Goal: Task Accomplishment & Management: Manage account settings

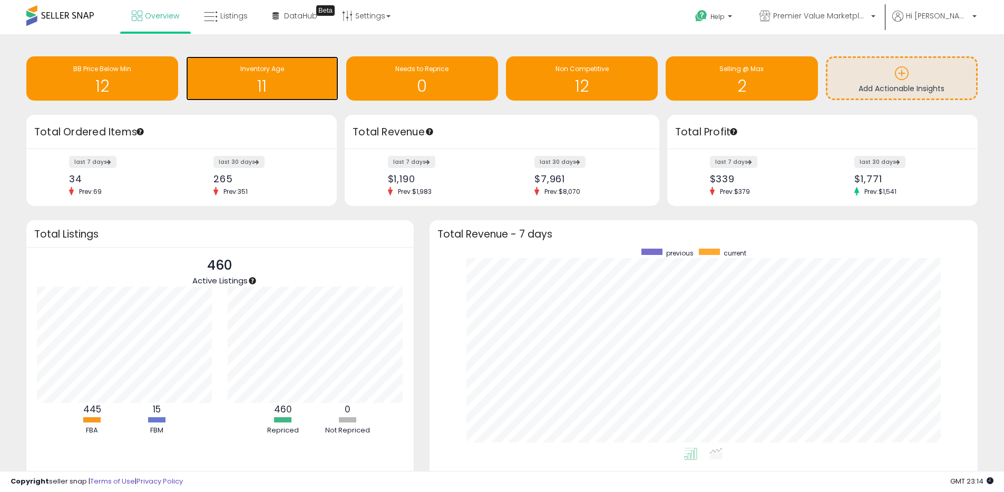
click at [294, 79] on h1 "11" at bounding box center [261, 85] width 141 height 17
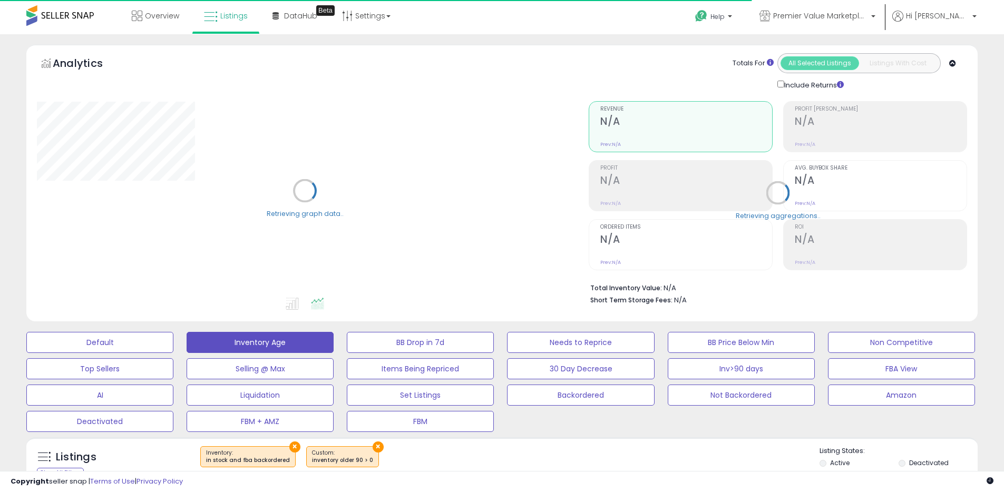
click at [256, 9] on li "Listings" at bounding box center [225, 17] width 67 height 34
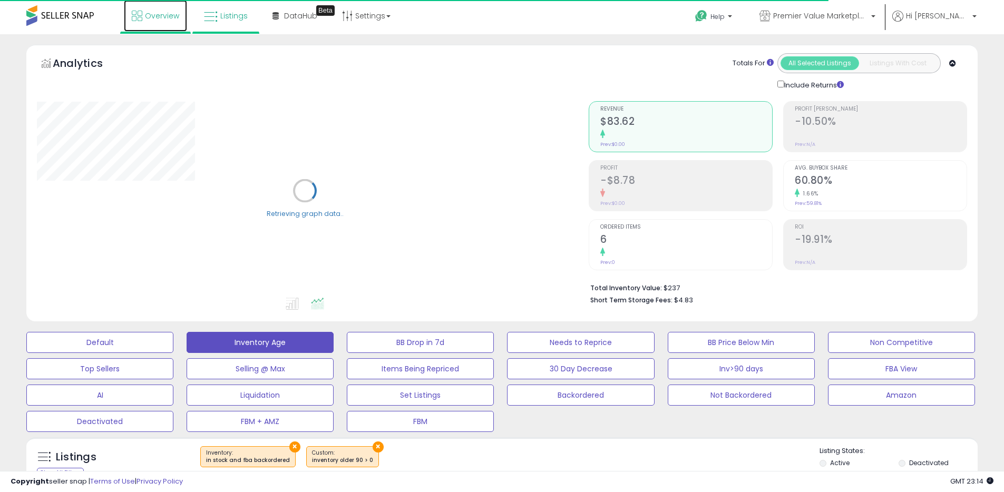
click at [159, 14] on span "Overview" at bounding box center [162, 16] width 34 height 11
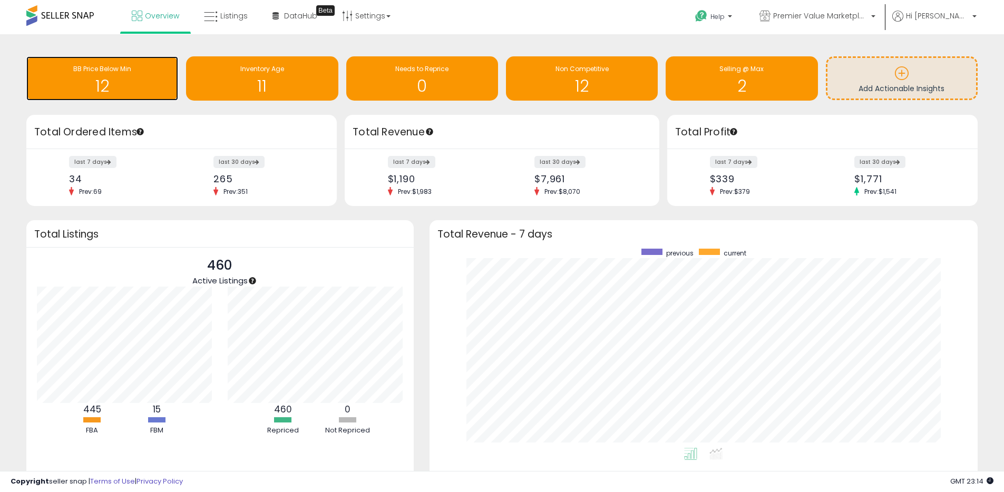
click at [140, 68] on div "BB Price Below Min" at bounding box center [102, 69] width 141 height 10
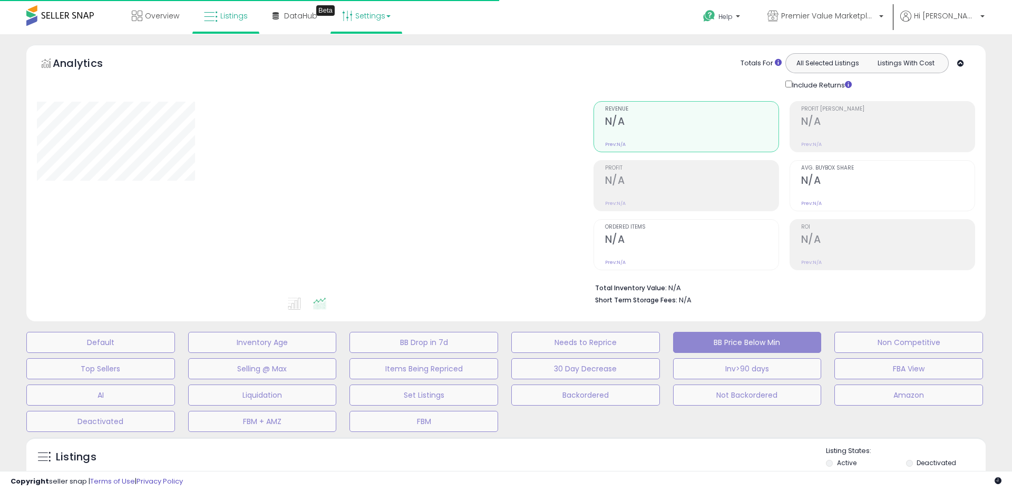
click at [368, 19] on link "Settings" at bounding box center [366, 16] width 64 height 32
click at [380, 55] on link "Store settings" at bounding box center [367, 53] width 47 height 10
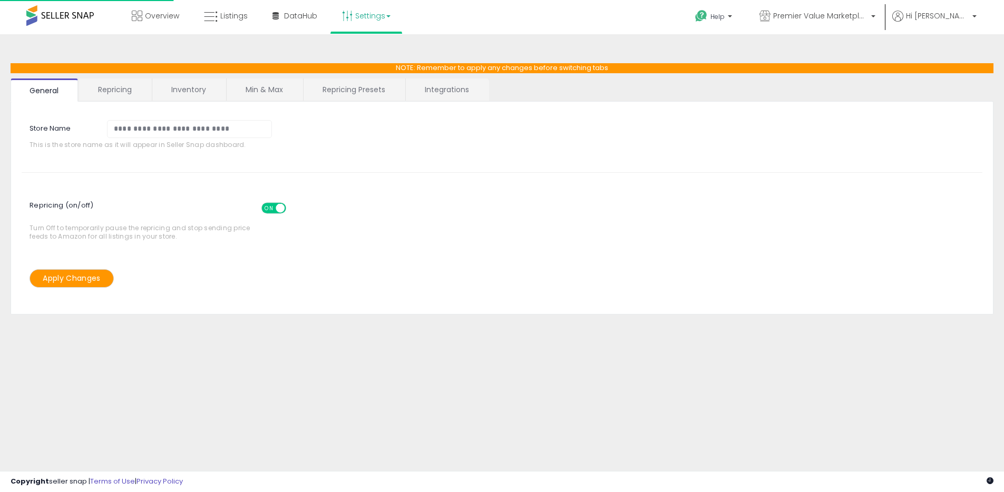
select select "*******"
select select "**********"
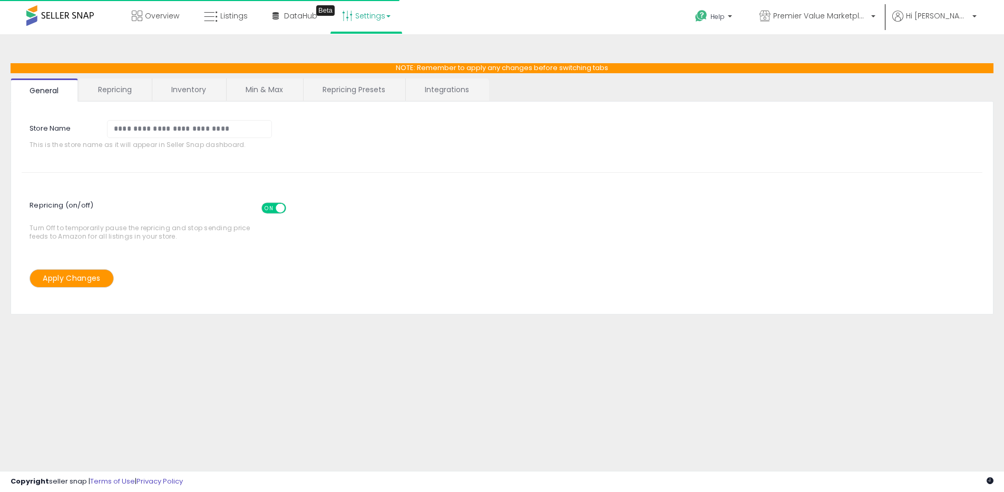
select select "**********"
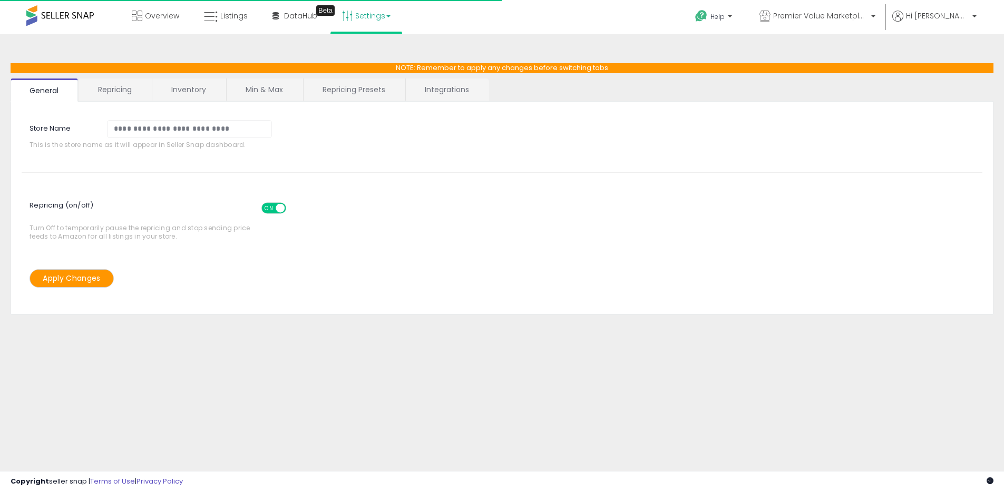
select select "**********"
click at [315, 83] on link "Repricing Presets" at bounding box center [354, 90] width 101 height 22
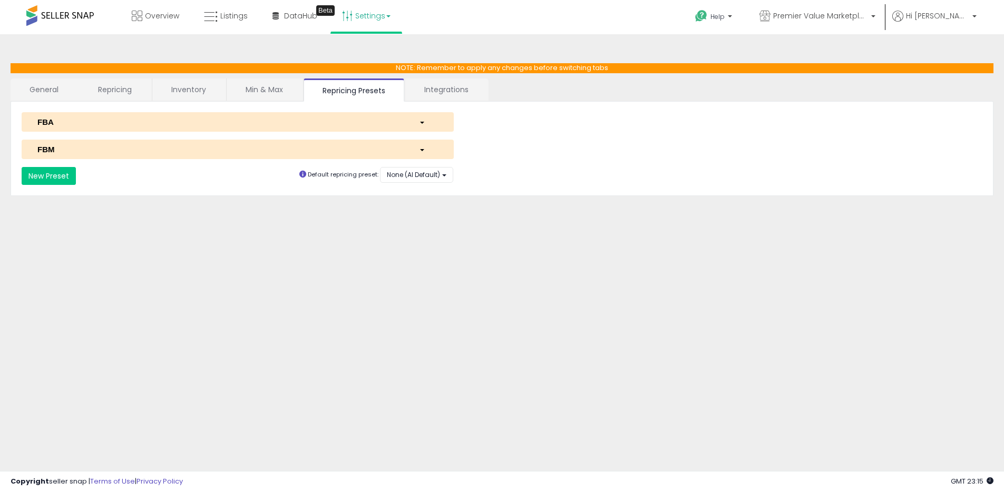
click at [424, 124] on div "button" at bounding box center [428, 121] width 35 height 11
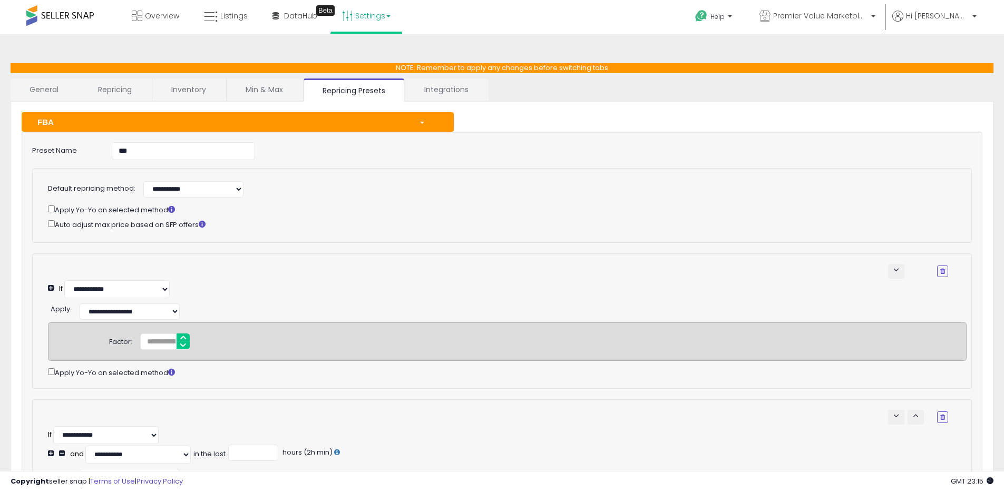
scroll to position [676, 0]
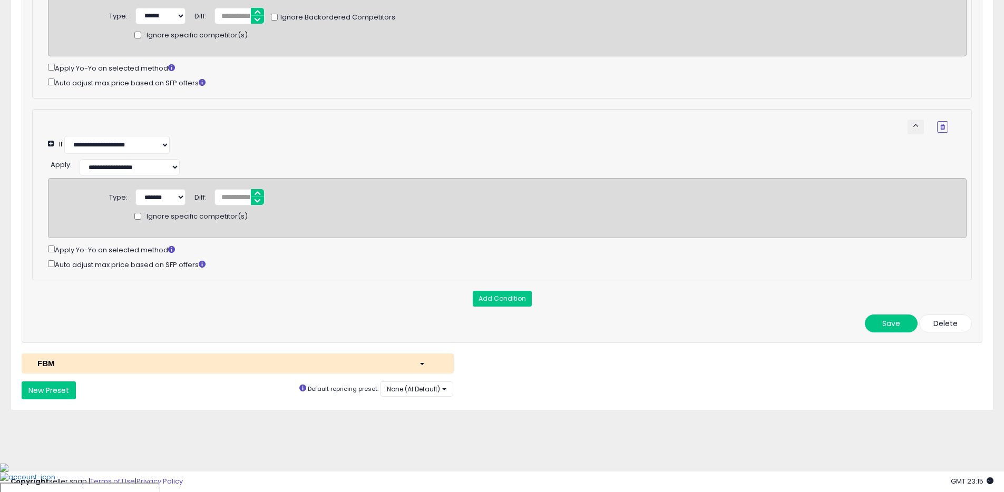
click at [434, 369] on div "button" at bounding box center [428, 363] width 35 height 11
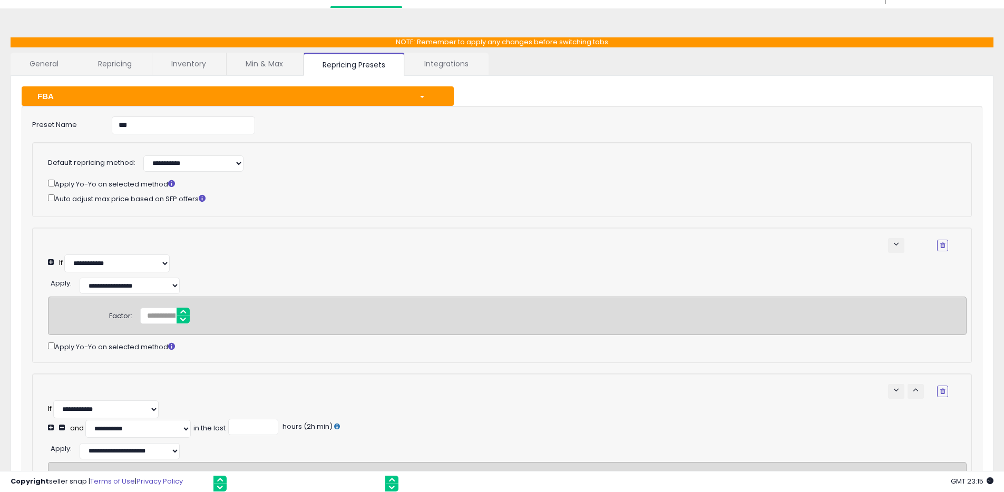
scroll to position [0, 0]
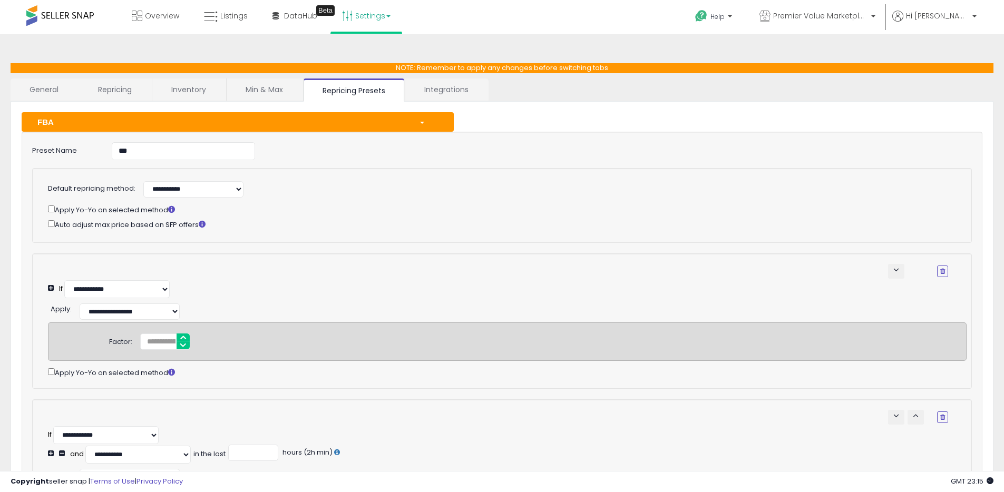
click at [58, 85] on link "General" at bounding box center [44, 90] width 67 height 22
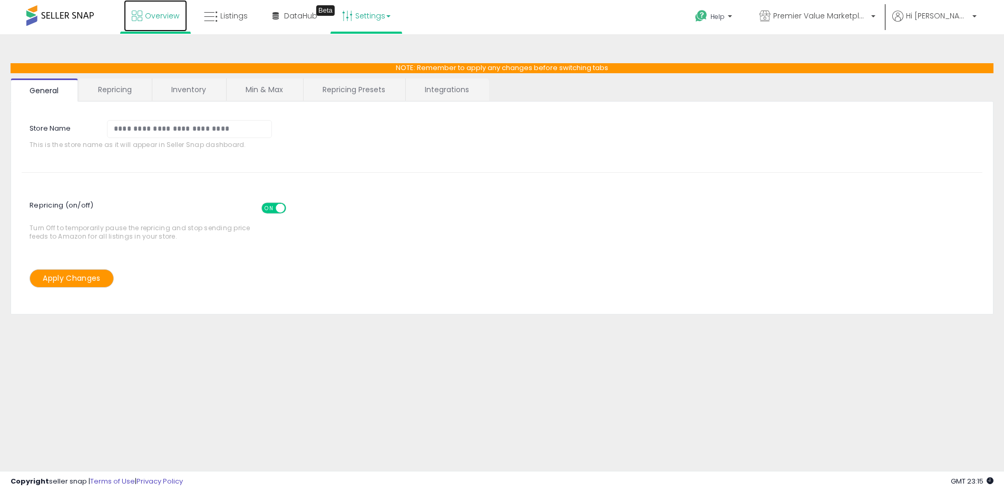
click at [151, 16] on span "Overview" at bounding box center [162, 16] width 34 height 11
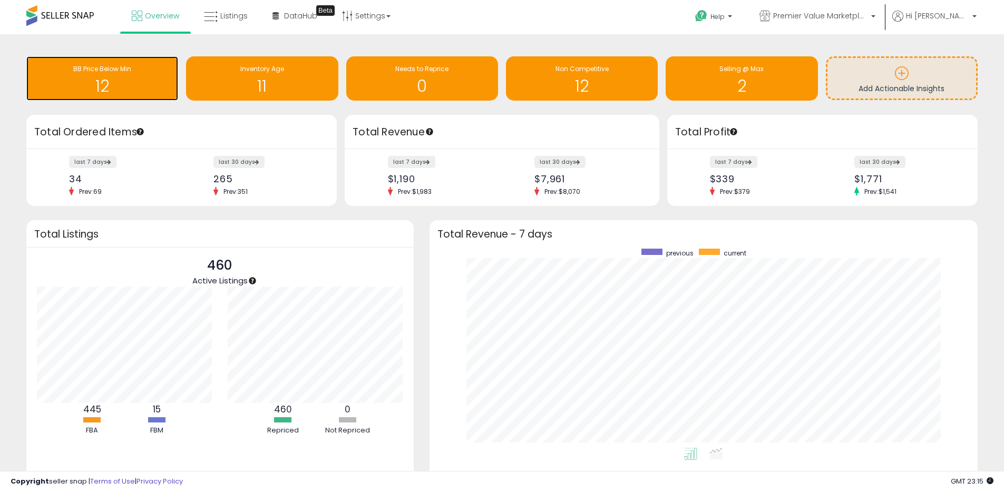
click at [112, 69] on span "BB Price Below Min" at bounding box center [102, 68] width 58 height 9
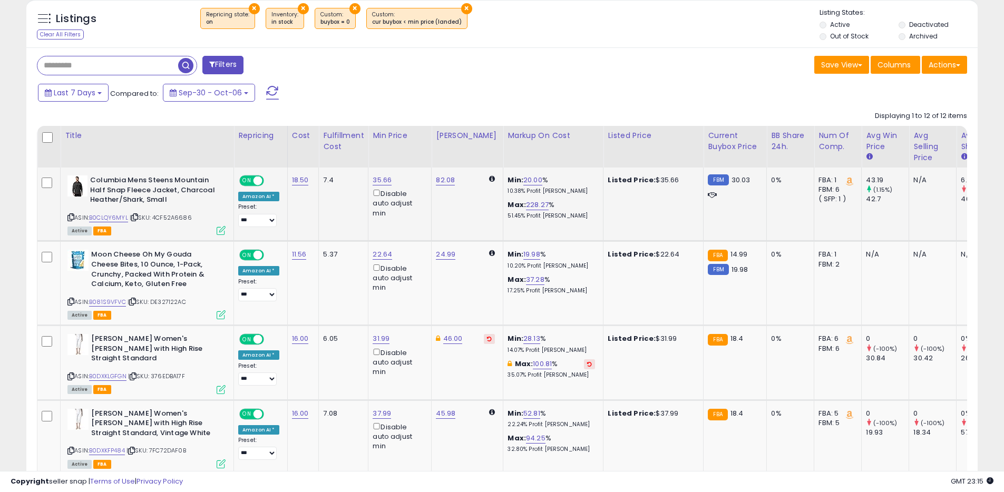
scroll to position [444, 0]
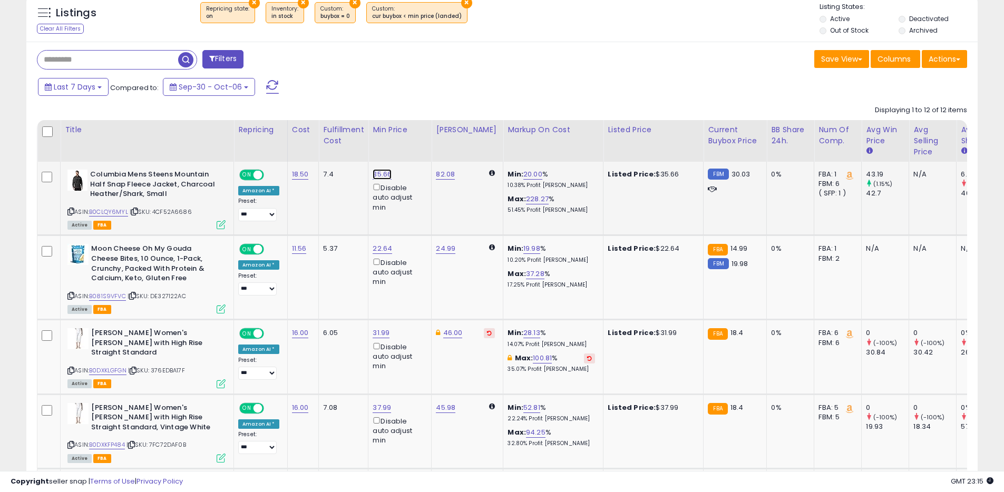
click at [377, 174] on link "35.66" at bounding box center [382, 174] width 19 height 11
type input "*****"
click at [416, 139] on icon "submit" at bounding box center [412, 137] width 6 height 6
click at [384, 251] on link "22.64" at bounding box center [382, 248] width 19 height 11
type input "*****"
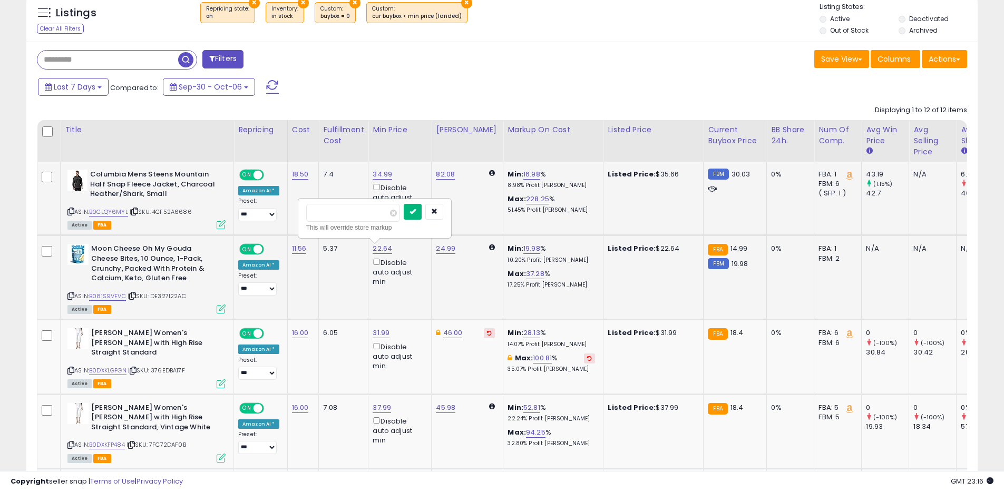
click at [416, 211] on icon "submit" at bounding box center [412, 211] width 6 height 6
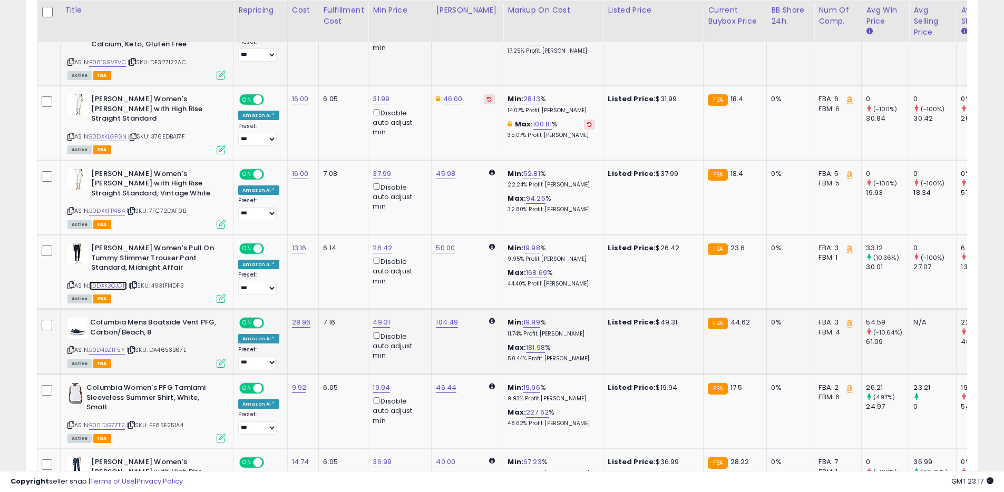
scroll to position [679, 0]
click at [120, 352] on link "B0D4BZTF5Y" at bounding box center [107, 349] width 36 height 9
click at [379, 322] on link "49.31" at bounding box center [381, 322] width 17 height 11
type input "*****"
click at [415, 285] on icon "submit" at bounding box center [411, 284] width 6 height 6
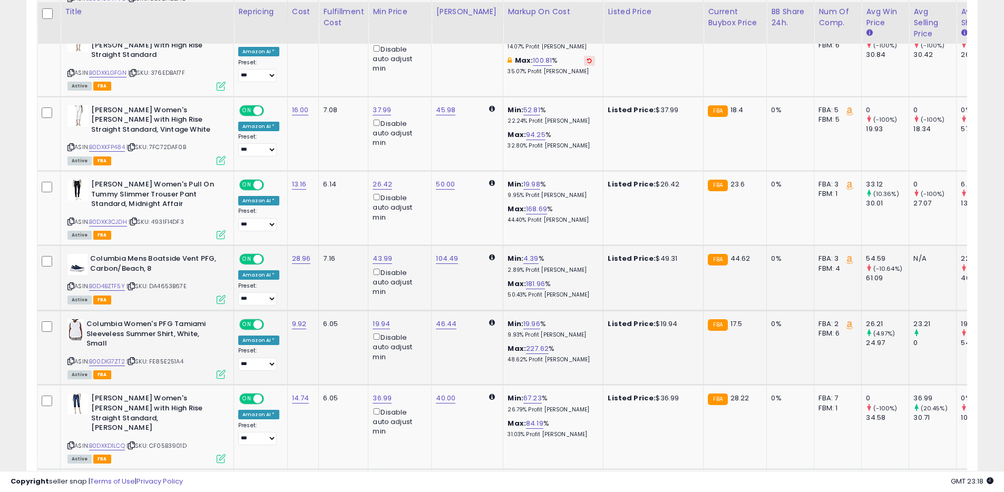
scroll to position [745, 0]
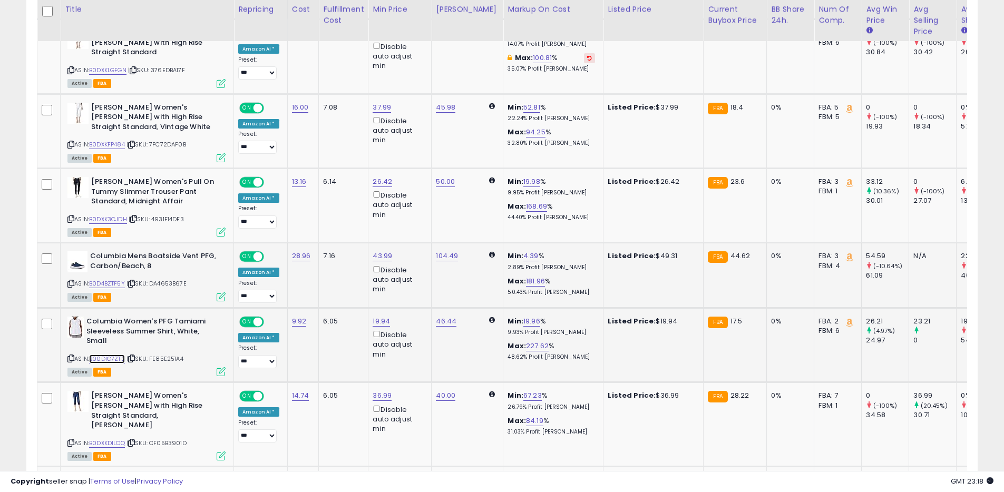
click at [111, 358] on link "B00DIG7ZT2" at bounding box center [107, 359] width 36 height 9
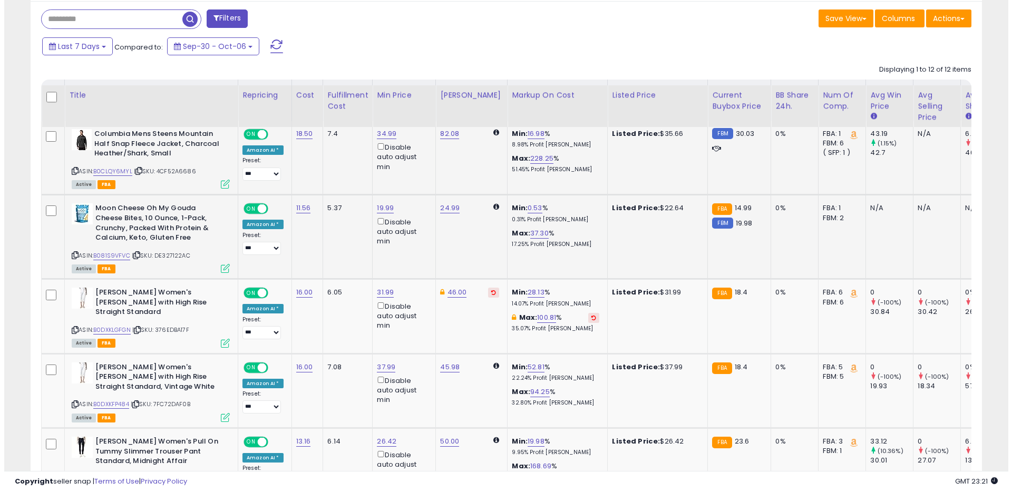
scroll to position [195, 0]
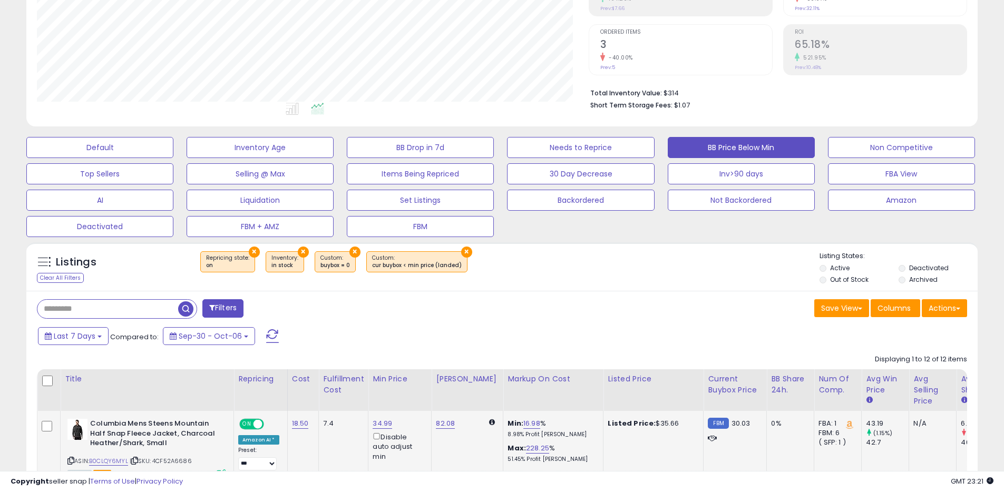
click at [266, 334] on span at bounding box center [272, 336] width 13 height 14
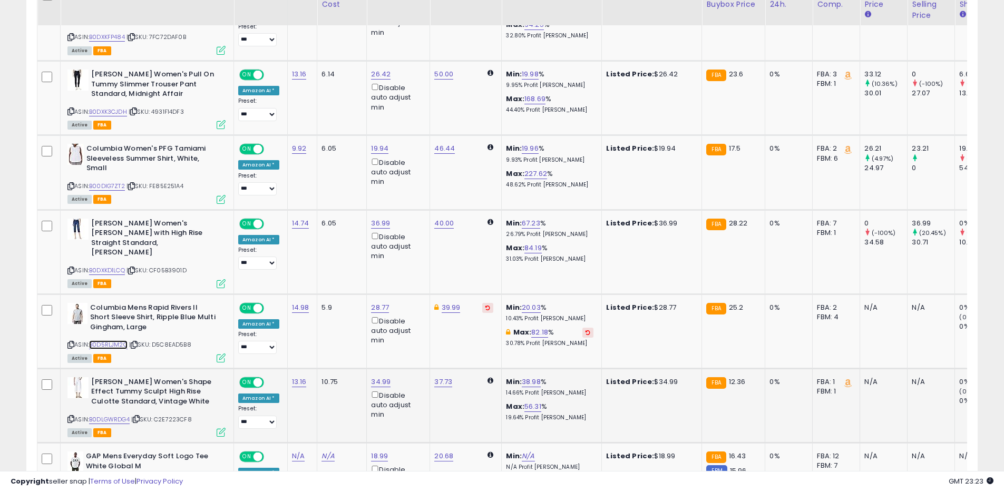
scroll to position [1014, 0]
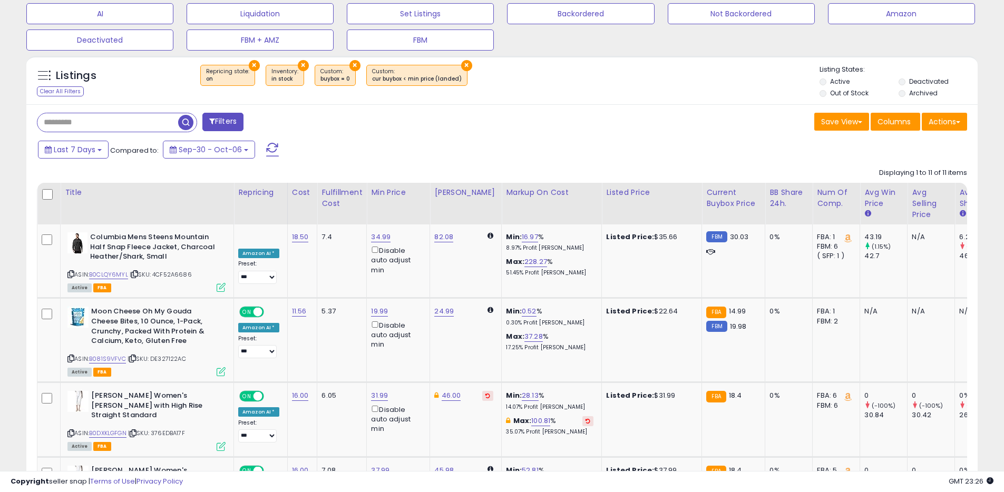
scroll to position [305, 0]
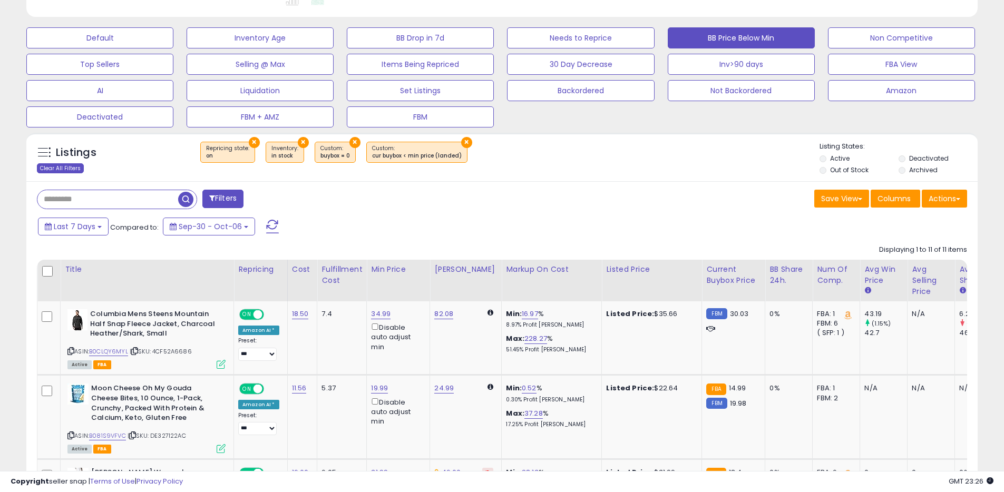
click at [67, 166] on div "Clear All Filters" at bounding box center [60, 168] width 47 height 10
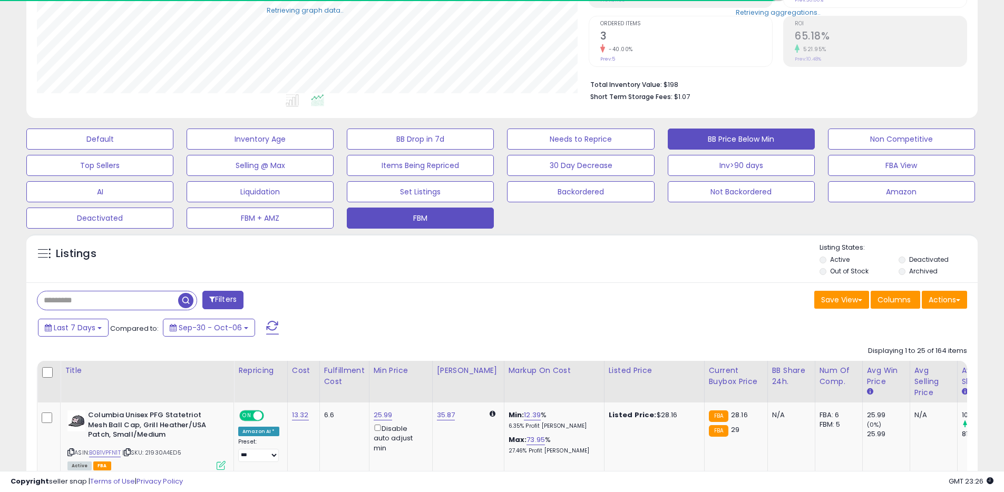
scroll to position [216, 552]
click at [450, 216] on button "FBM" at bounding box center [420, 218] width 147 height 21
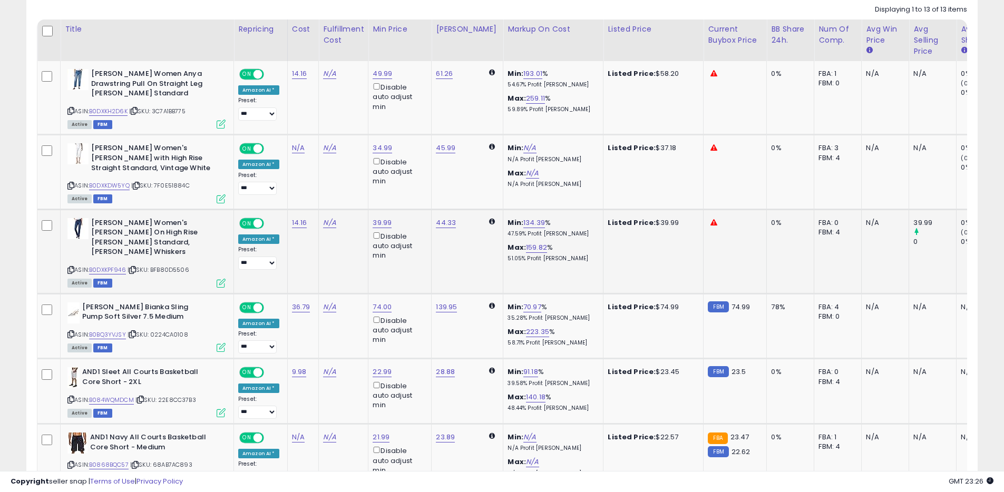
scroll to position [548, 0]
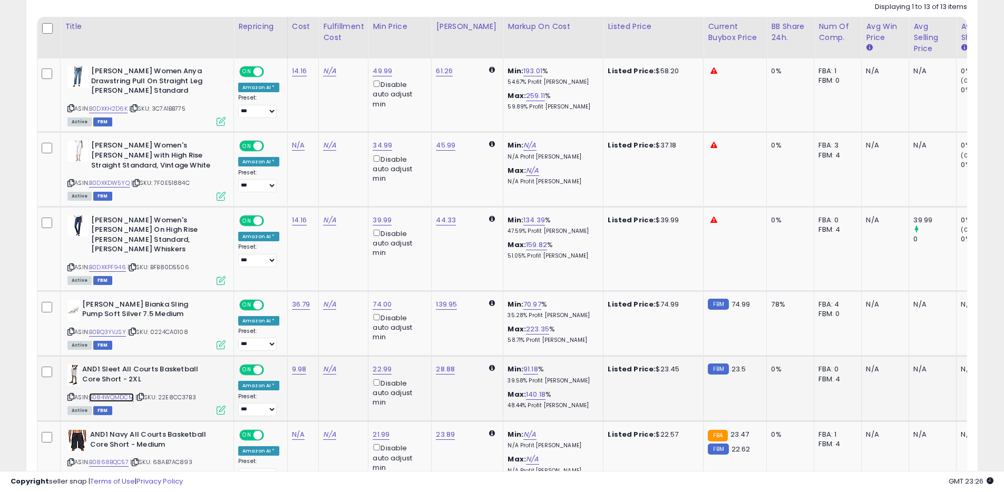
click at [113, 393] on link "B084WQMDCM" at bounding box center [111, 397] width 45 height 9
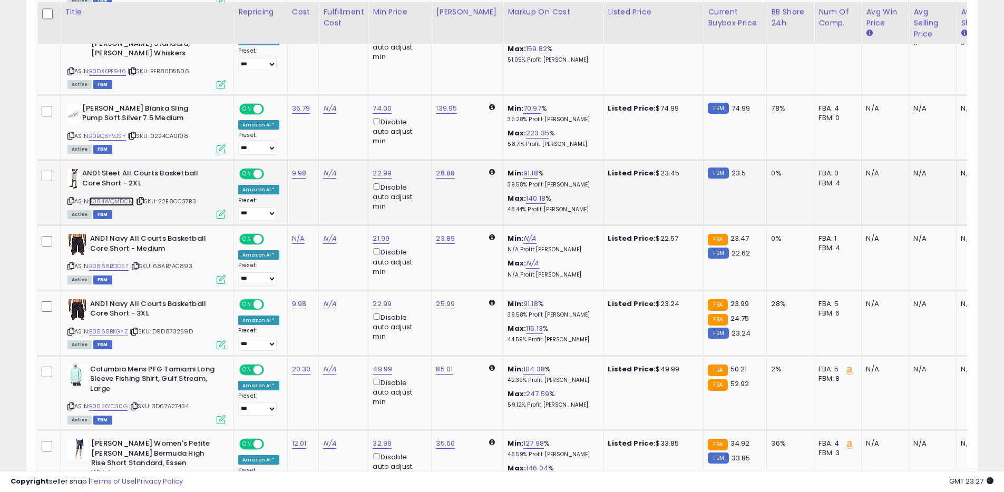
scroll to position [746, 0]
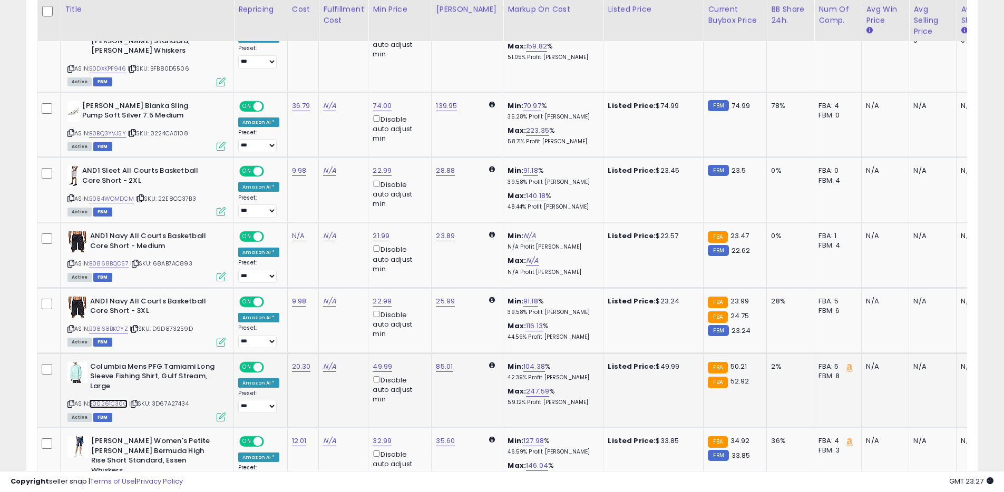
click at [121, 399] on link "B00261C30G" at bounding box center [108, 403] width 38 height 9
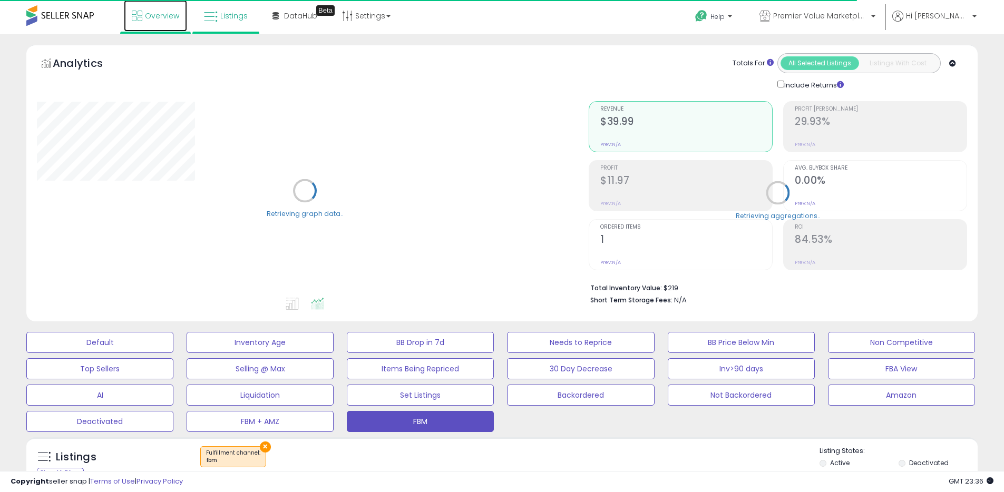
click at [145, 7] on link "Overview" at bounding box center [155, 16] width 63 height 32
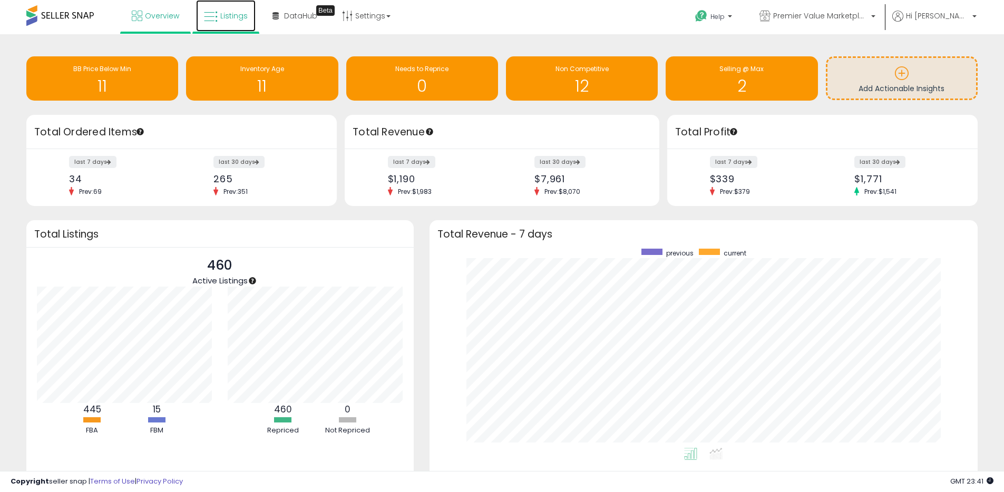
click at [231, 18] on span "Listings" at bounding box center [233, 16] width 27 height 11
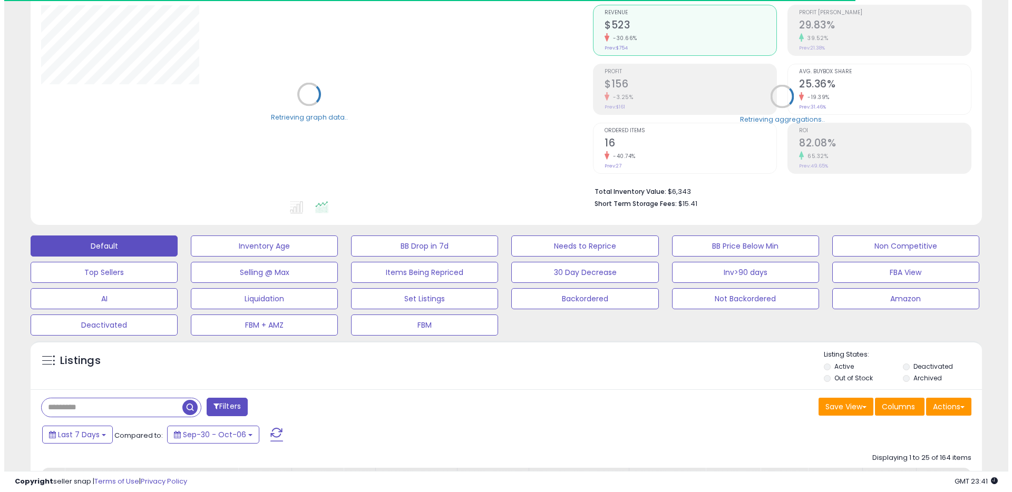
scroll to position [114, 0]
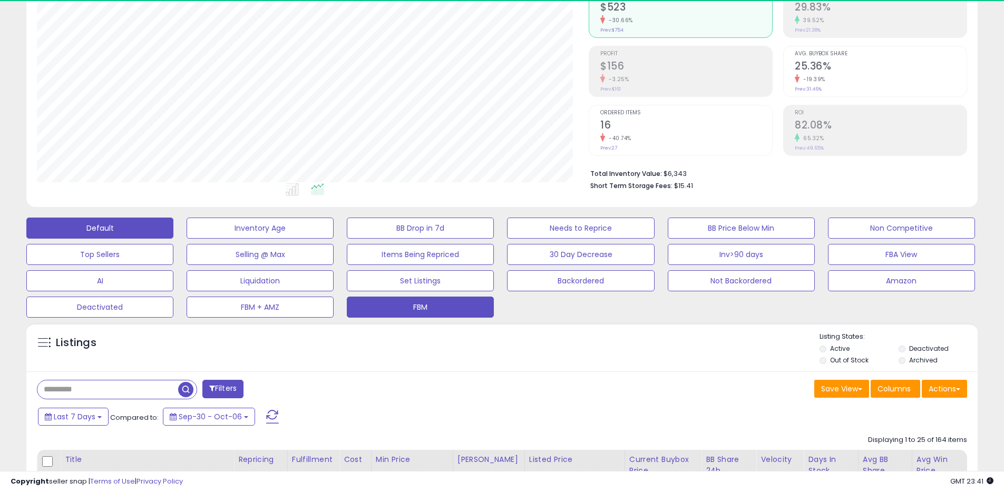
click at [429, 308] on button "FBM" at bounding box center [420, 307] width 147 height 21
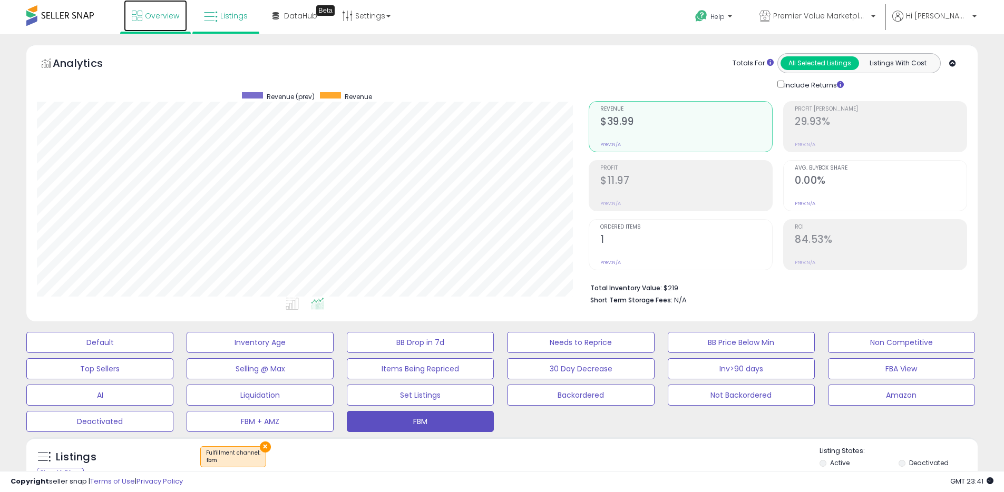
click at [170, 15] on span "Overview" at bounding box center [162, 16] width 34 height 11
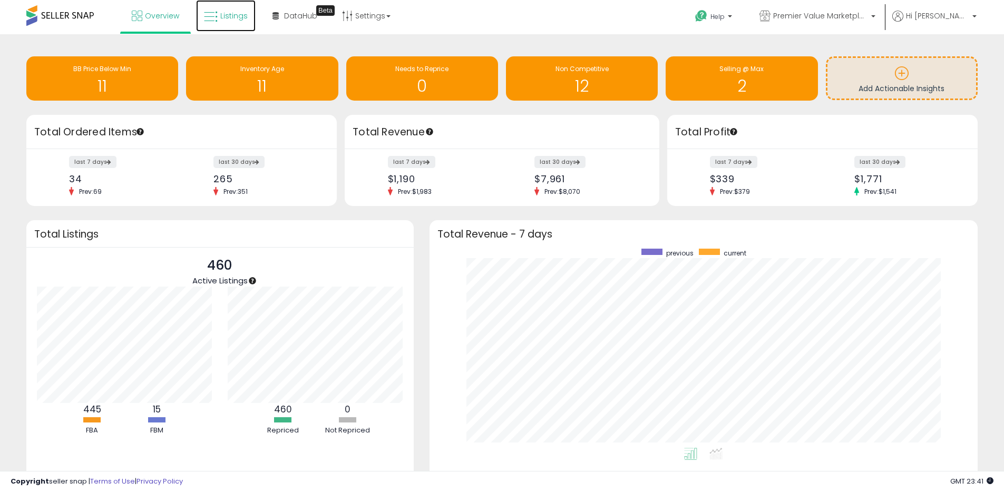
click at [225, 18] on span "Listings" at bounding box center [233, 16] width 27 height 11
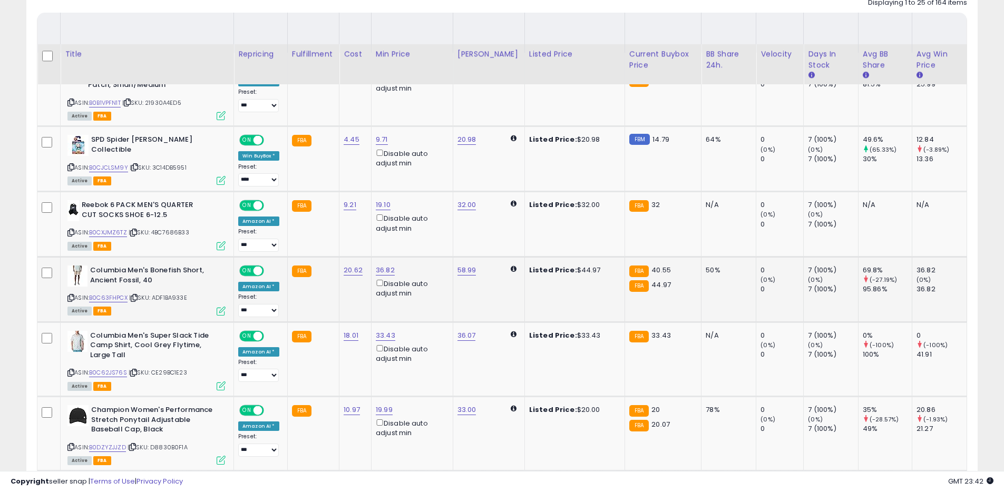
scroll to position [600, 0]
